Goal: Navigation & Orientation: Understand site structure

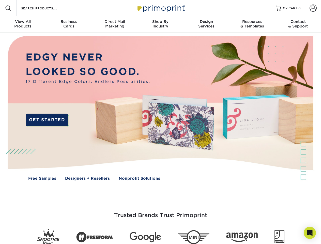
click at [160, 122] on img at bounding box center [161, 112] width 318 height 159
click at [8, 8] on span at bounding box center [8, 8] width 6 height 6
click at [313, 8] on span at bounding box center [313, 8] width 7 height 7
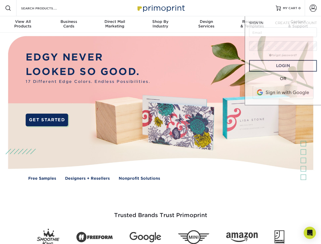
click at [23, 24] on div "View All Products" at bounding box center [23, 23] width 46 height 9
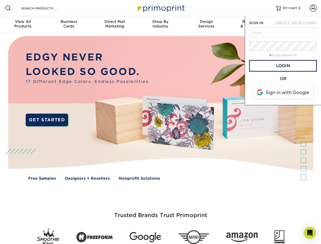
click at [69, 24] on div "Business Cards" at bounding box center [69, 23] width 46 height 9
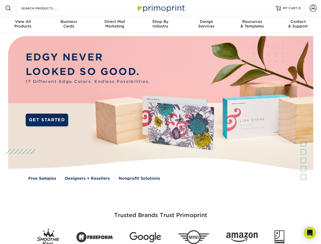
click at [115, 24] on div "Direct Mail Marketing" at bounding box center [115, 23] width 46 height 9
click at [160, 24] on div "Shop By Industry" at bounding box center [161, 23] width 46 height 9
click at [206, 24] on div "Design Services" at bounding box center [207, 23] width 46 height 9
click at [252, 24] on div "Resources & Templates" at bounding box center [252, 23] width 46 height 9
click at [298, 24] on div "Contact & Support" at bounding box center [298, 23] width 46 height 9
